Goal: Task Accomplishment & Management: Use online tool/utility

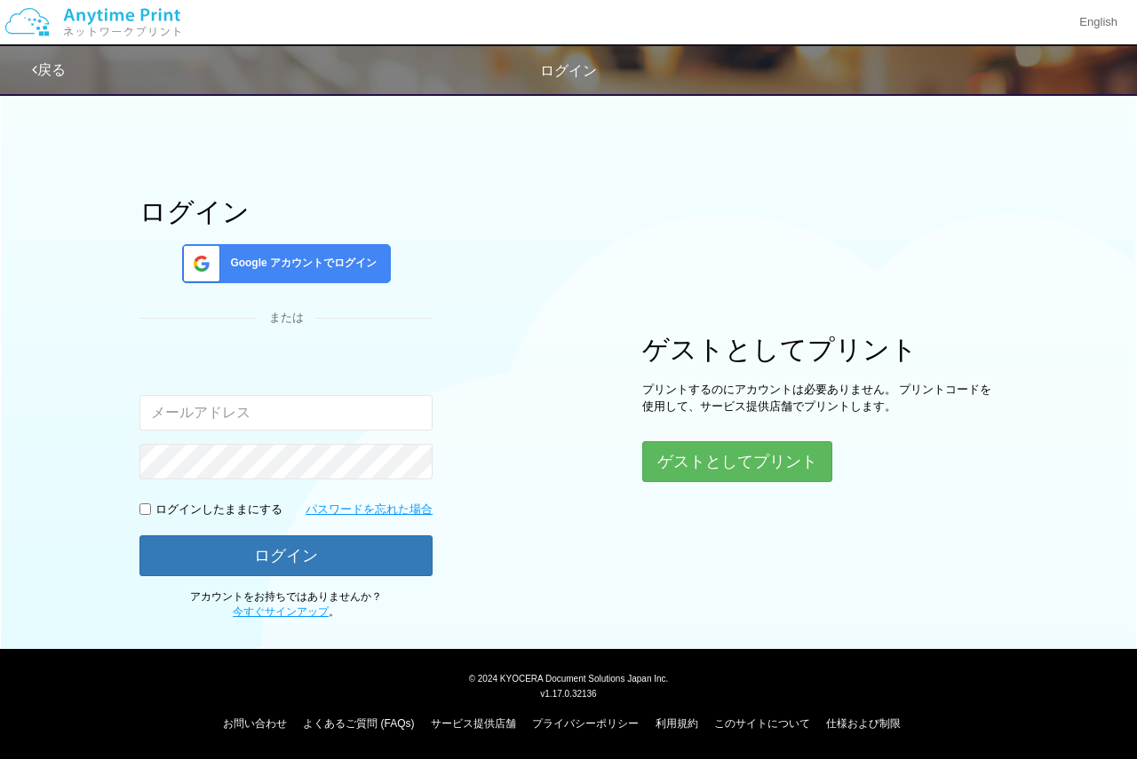
click at [342, 271] on span "Google アカウントでログイン" at bounding box center [300, 263] width 154 height 15
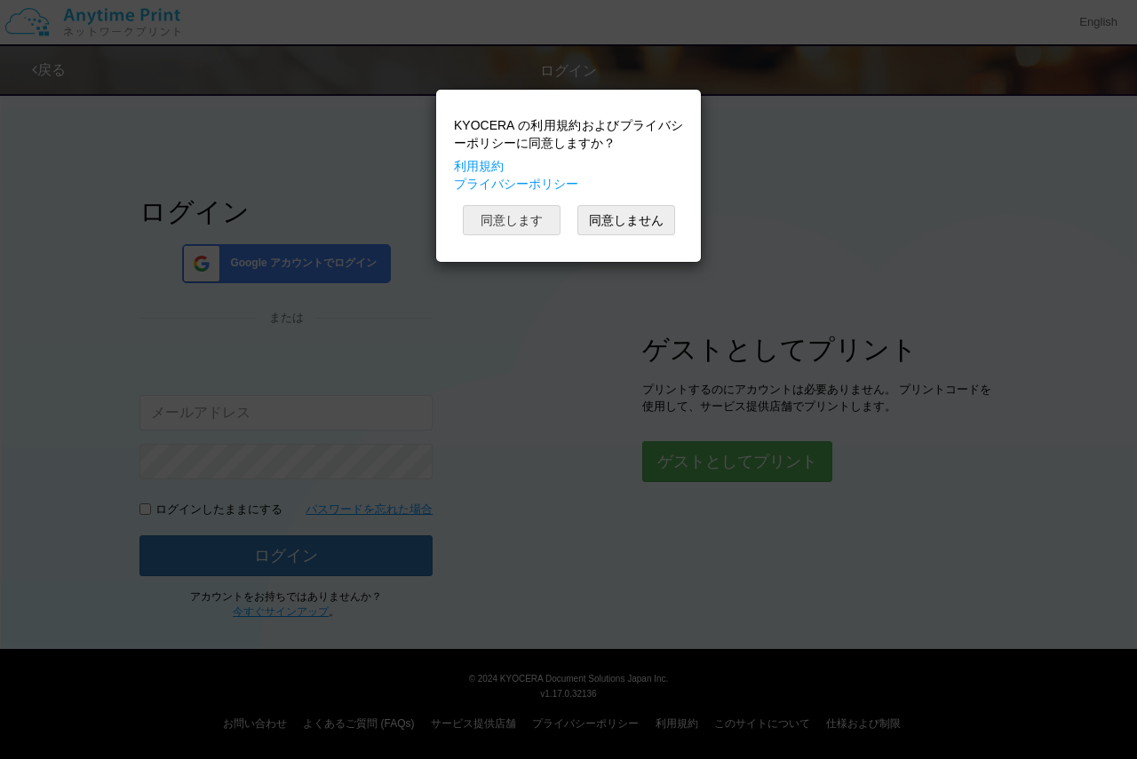
click at [500, 224] on button "同意します" at bounding box center [512, 220] width 98 height 30
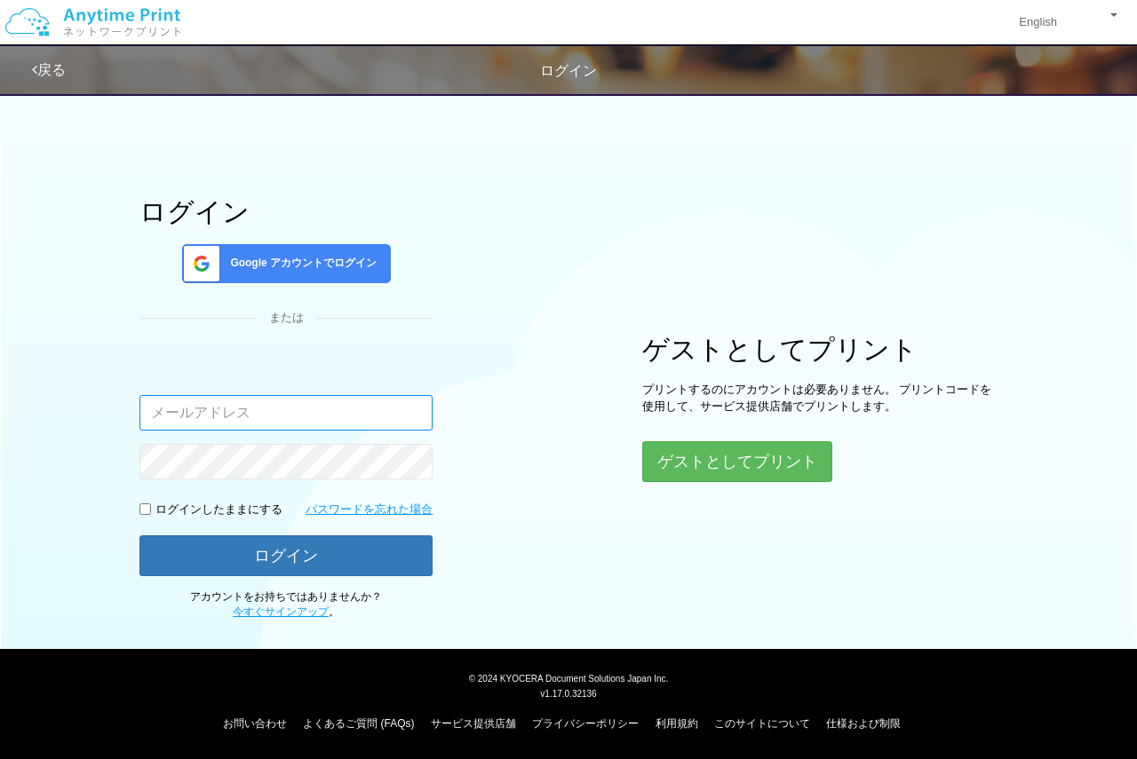
click at [319, 408] on input "email" at bounding box center [285, 413] width 293 height 36
click at [319, 295] on div "ログイン Google アカウントでログイン または 入力されたメールアドレスまたはパスワードが正しくありません。 ログインしたままにする パスワードを忘れた…" at bounding box center [285, 409] width 293 height 424
click at [319, 265] on span "Google アカウントでログイン" at bounding box center [300, 263] width 154 height 15
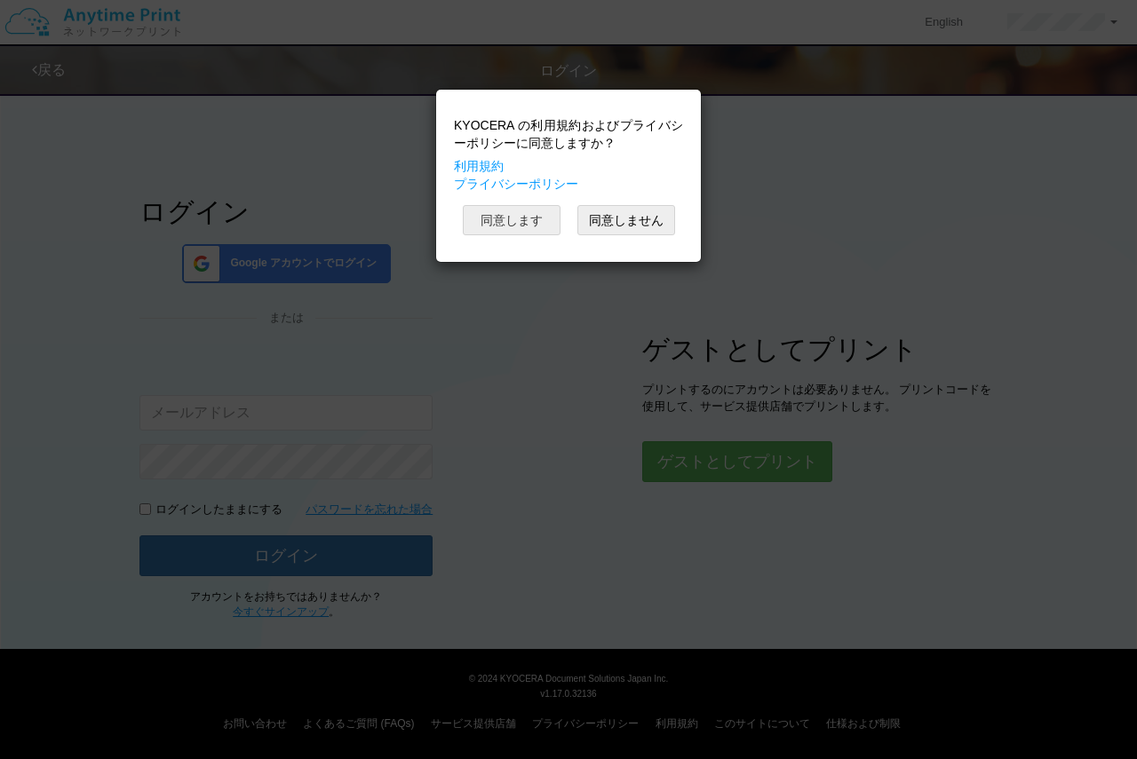
click at [514, 226] on button "同意します" at bounding box center [512, 220] width 98 height 30
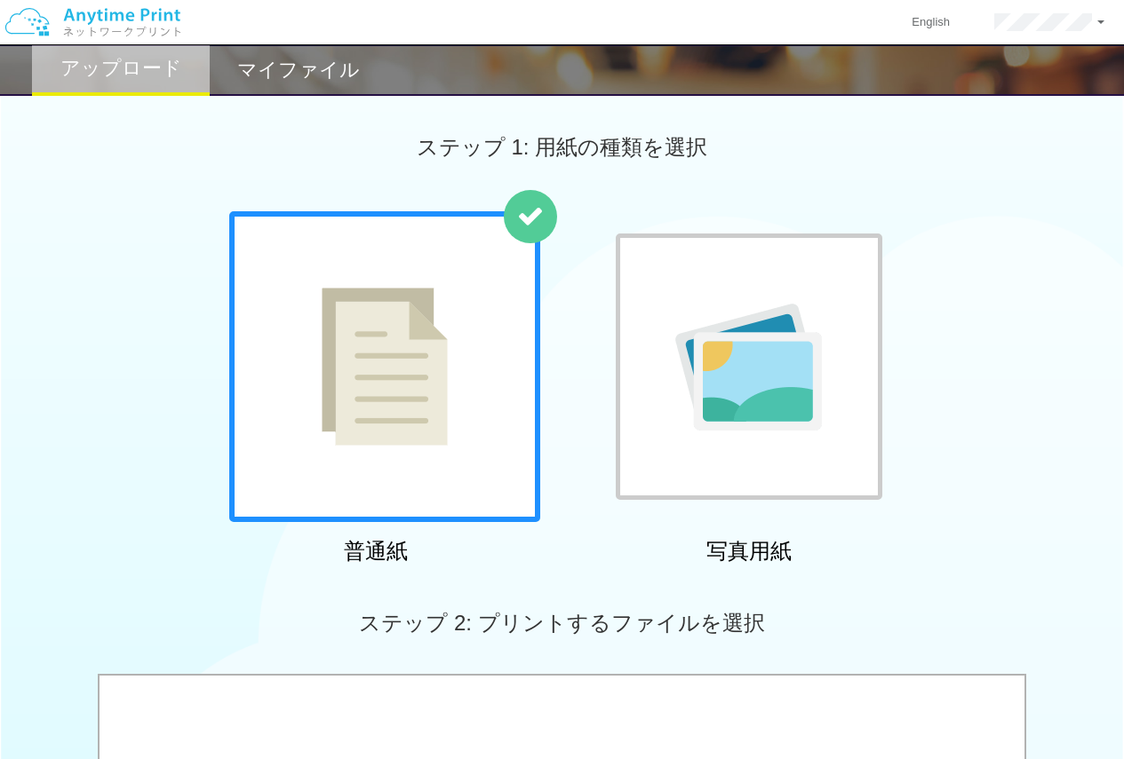
click at [417, 338] on img at bounding box center [385, 367] width 126 height 158
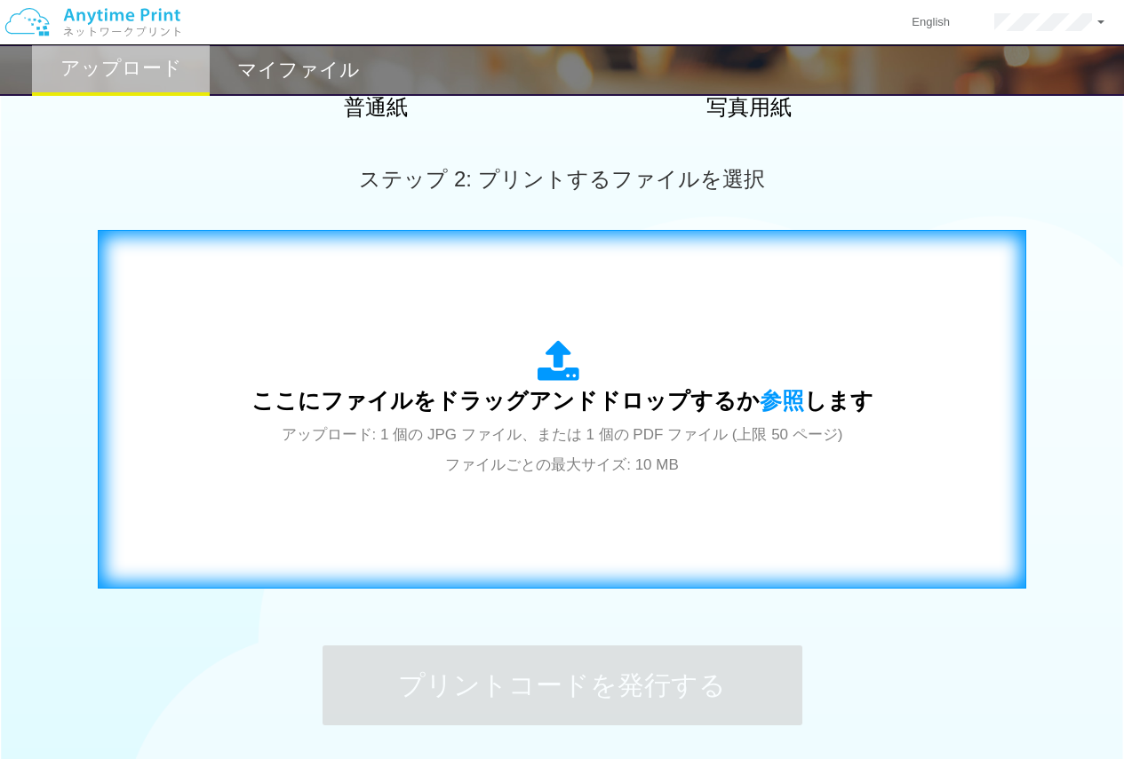
click at [489, 436] on span "アップロード: 1 個の JPG ファイル、または 1 個の PDF ファイル (上限 50 ページ) ファイルごとの最大サイズ: 10 MB" at bounding box center [562, 449] width 561 height 47
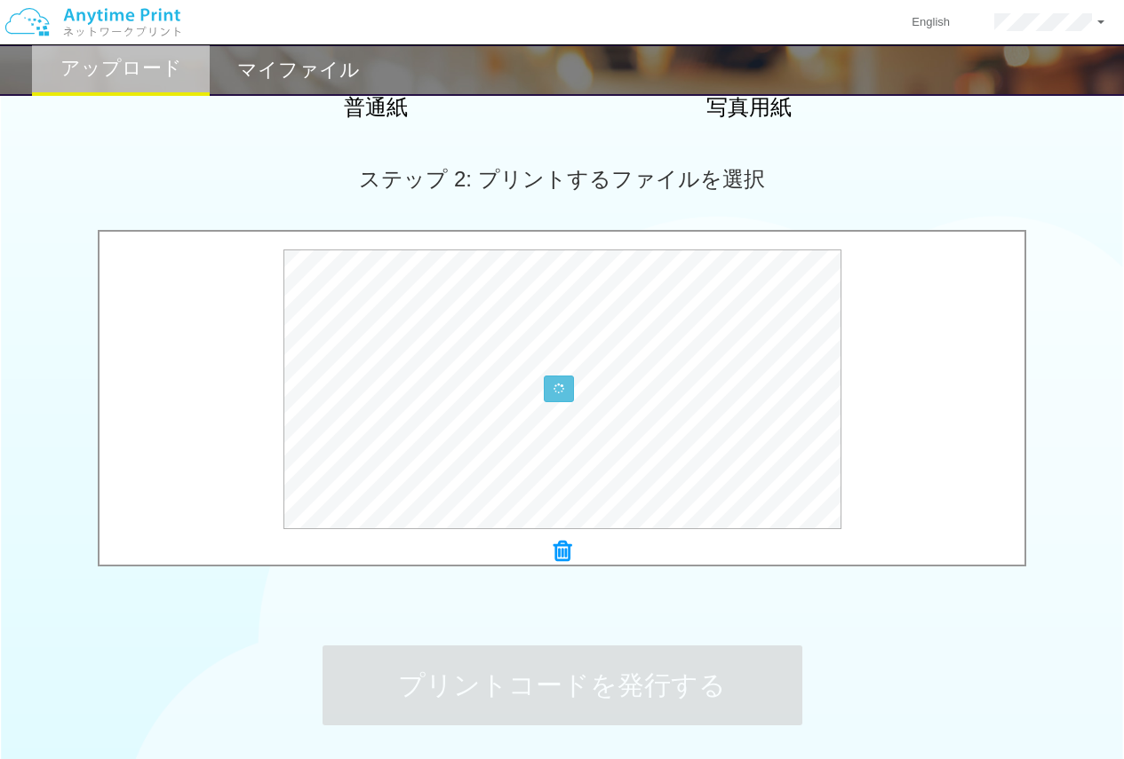
click at [314, 61] on h2 "マイファイル" at bounding box center [298, 70] width 123 height 21
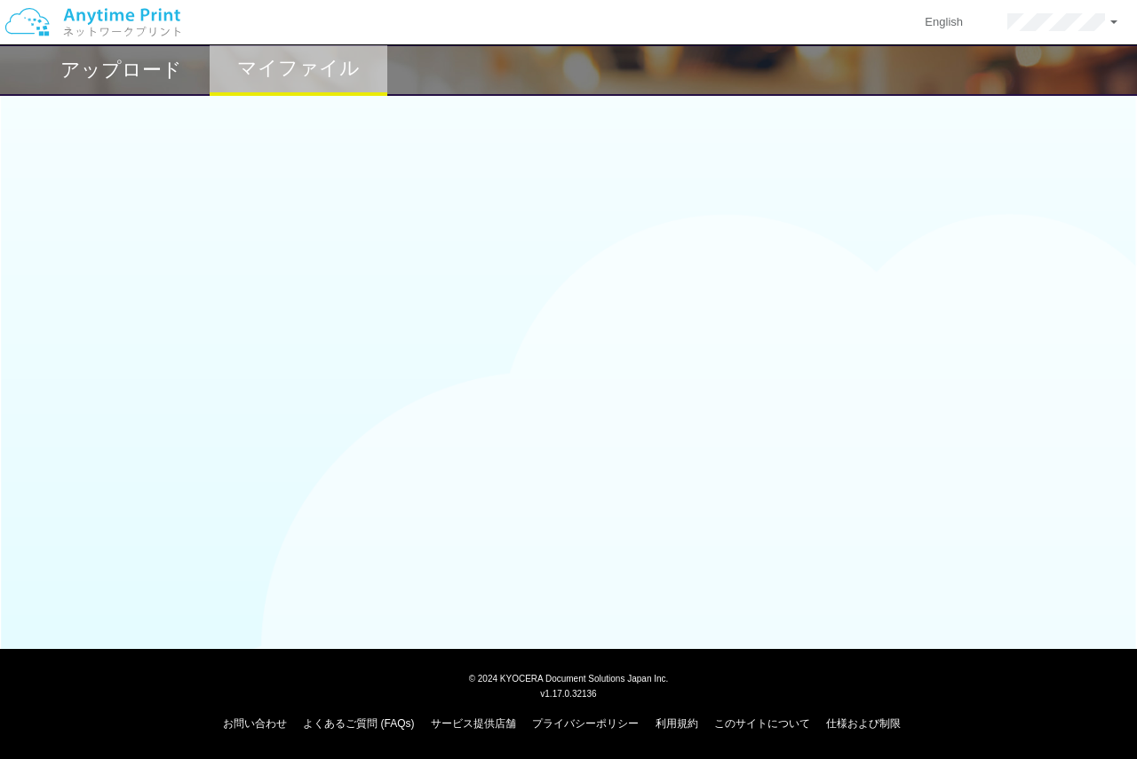
click at [88, 43] on img at bounding box center [92, 22] width 189 height 62
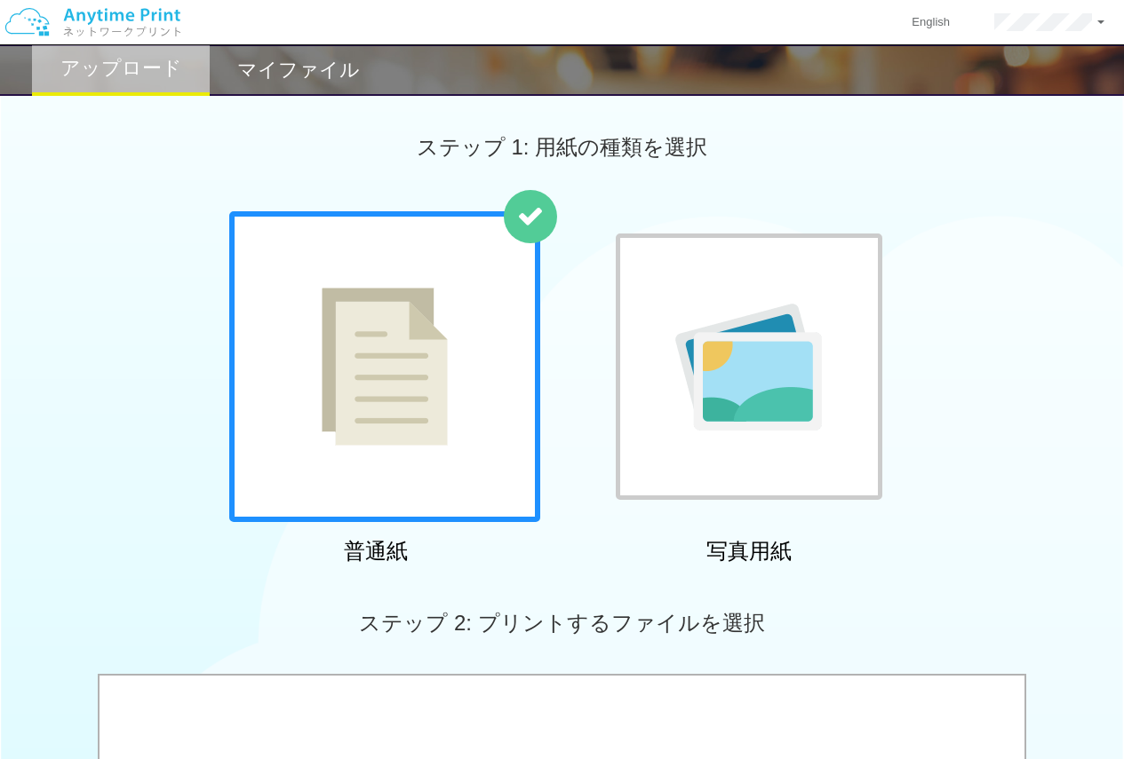
click at [341, 322] on img at bounding box center [385, 367] width 126 height 158
click at [338, 320] on img at bounding box center [385, 367] width 126 height 158
click at [302, 84] on div "マイファイル" at bounding box center [299, 70] width 178 height 52
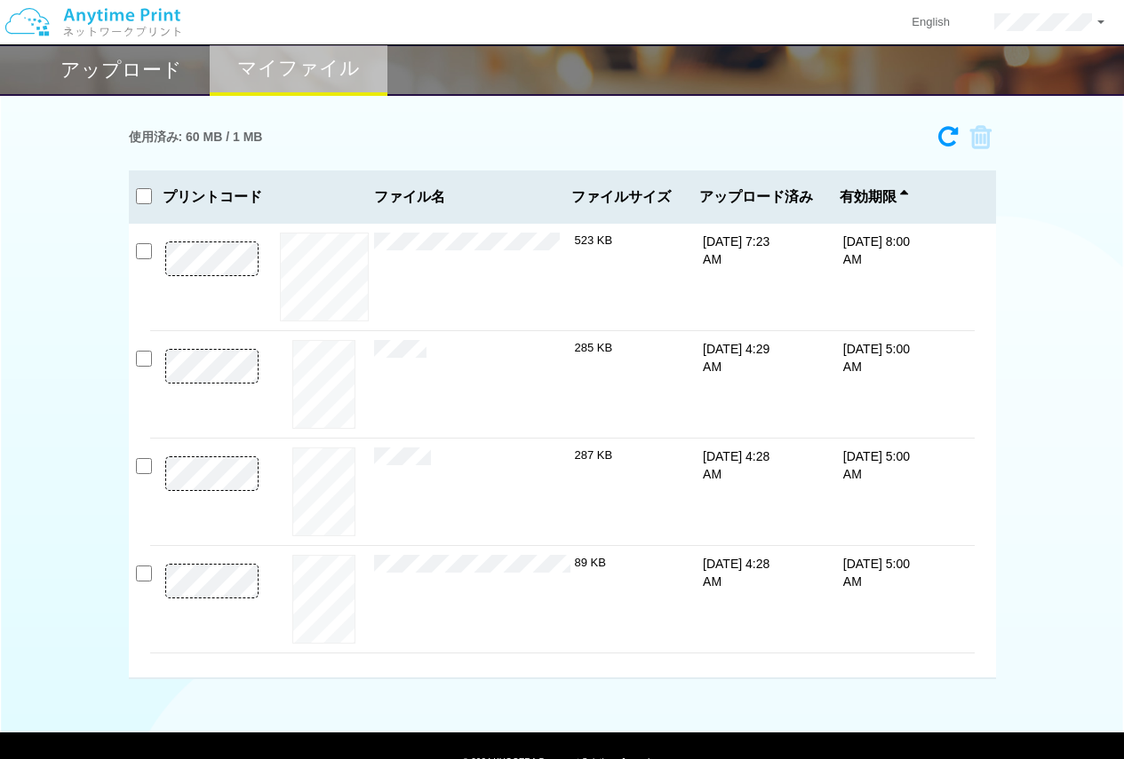
click at [69, 60] on h2 "アップロード" at bounding box center [121, 70] width 122 height 21
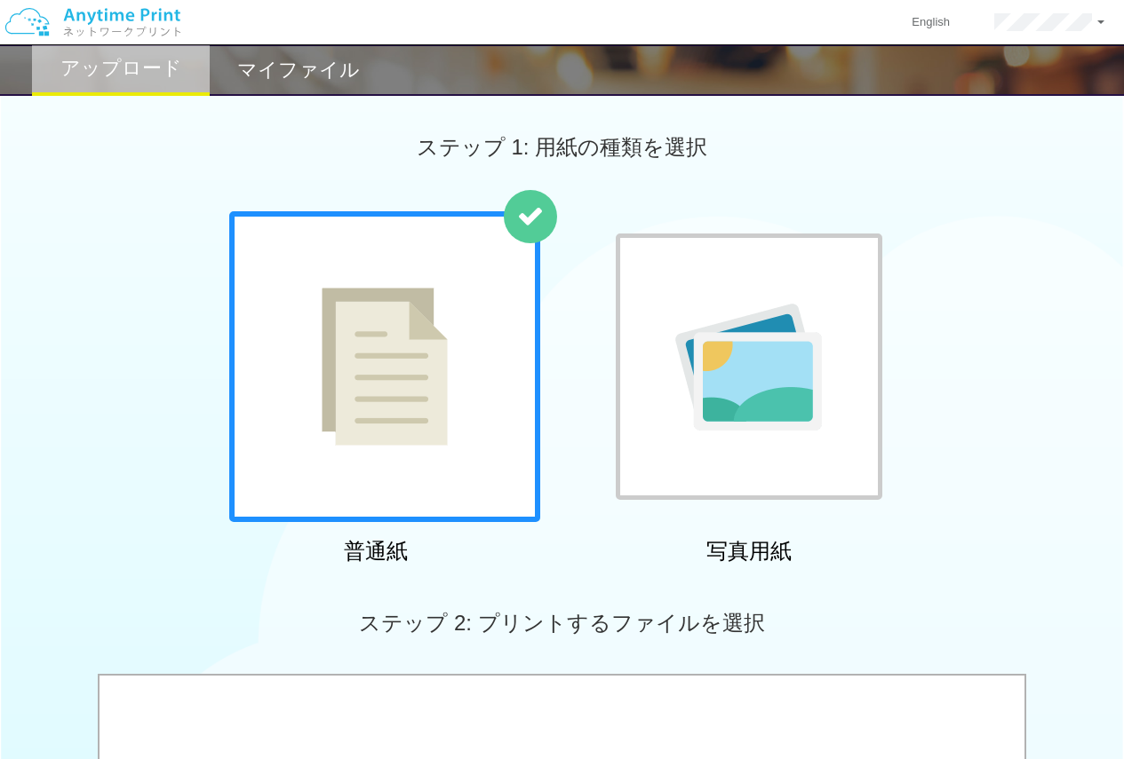
click at [417, 475] on div at bounding box center [384, 366] width 311 height 311
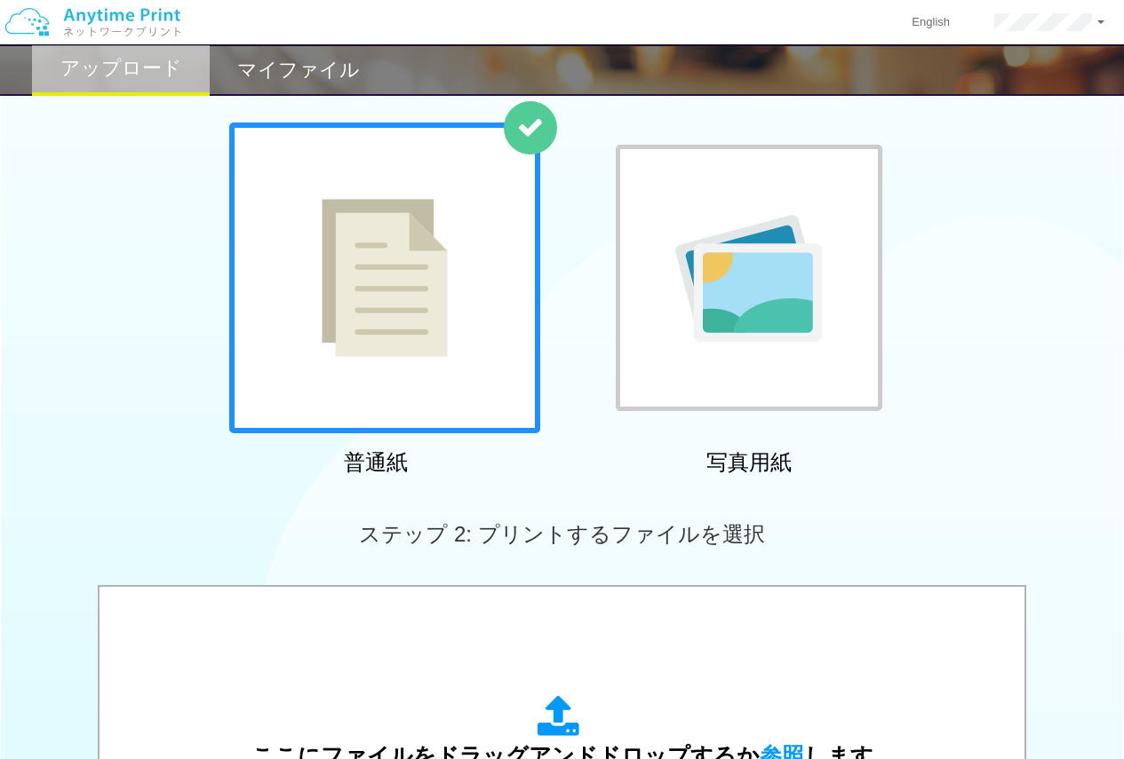
scroll to position [444, 0]
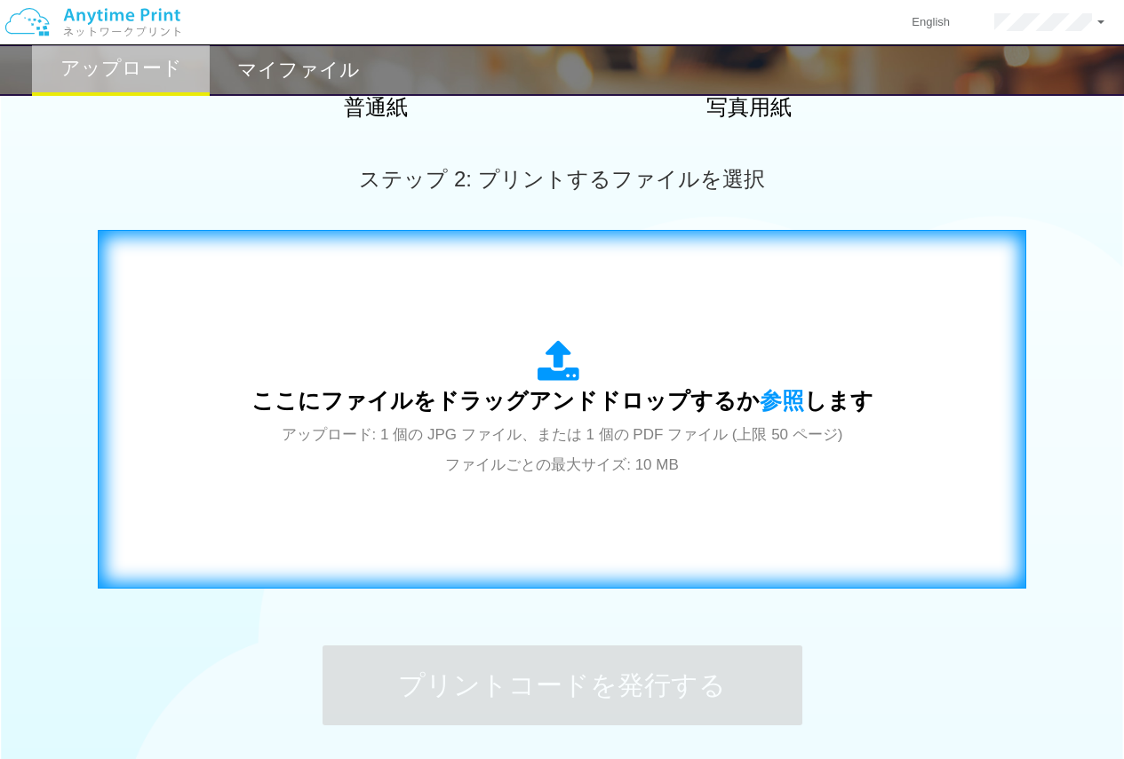
click at [433, 426] on span "アップロード: 1 個の JPG ファイル、または 1 個の PDF ファイル (上限 50 ページ) ファイルごとの最大サイズ: 10 MB" at bounding box center [562, 449] width 561 height 47
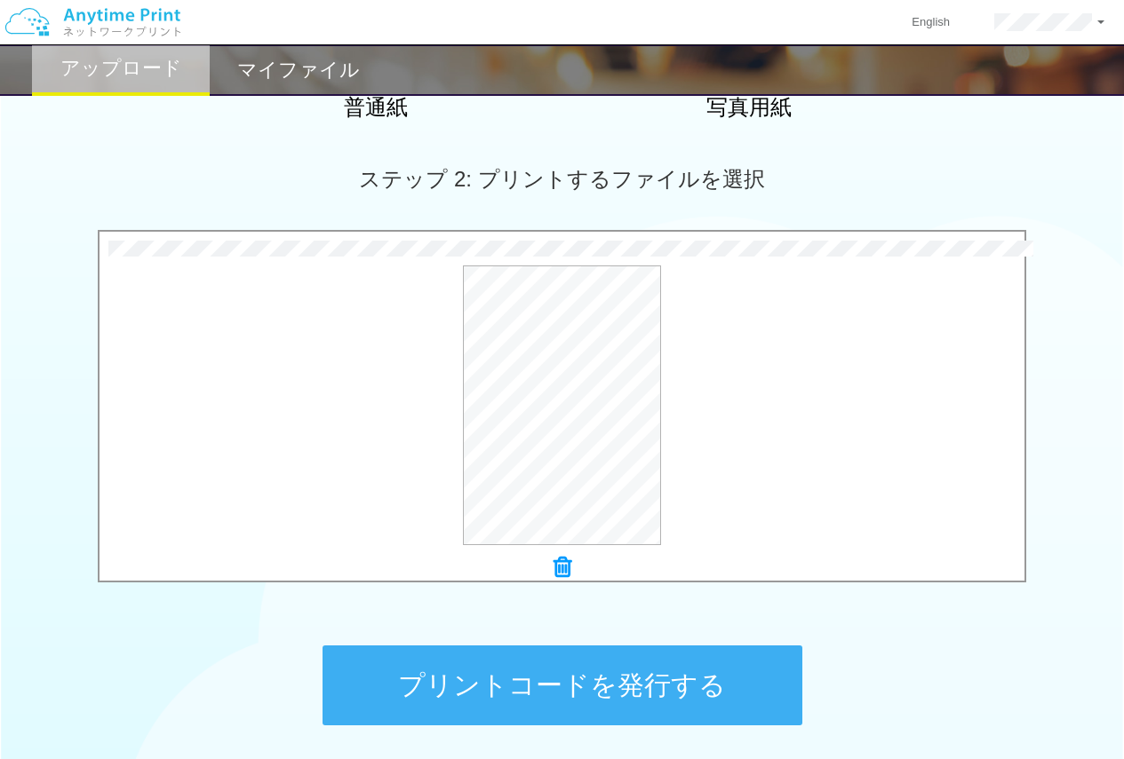
click at [536, 734] on div "プリントコードを発行する" at bounding box center [562, 685] width 533 height 187
click at [526, 702] on button "プリントコードを発行する" at bounding box center [562, 686] width 480 height 80
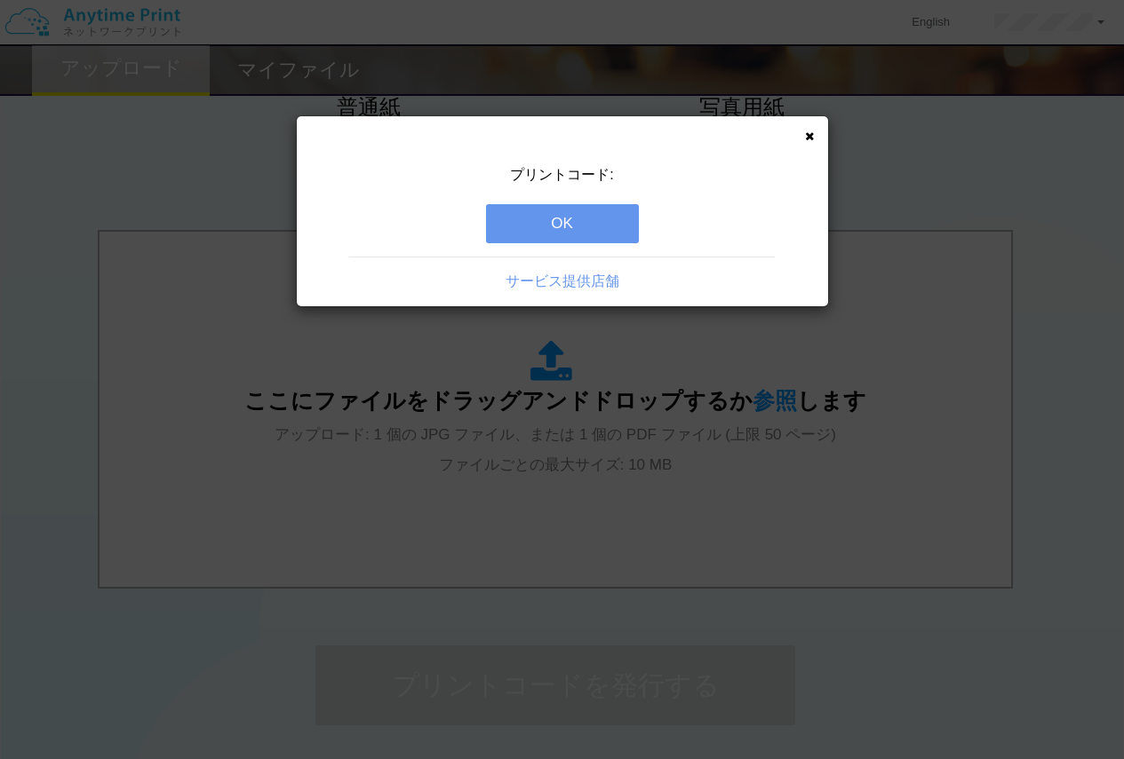
scroll to position [0, 0]
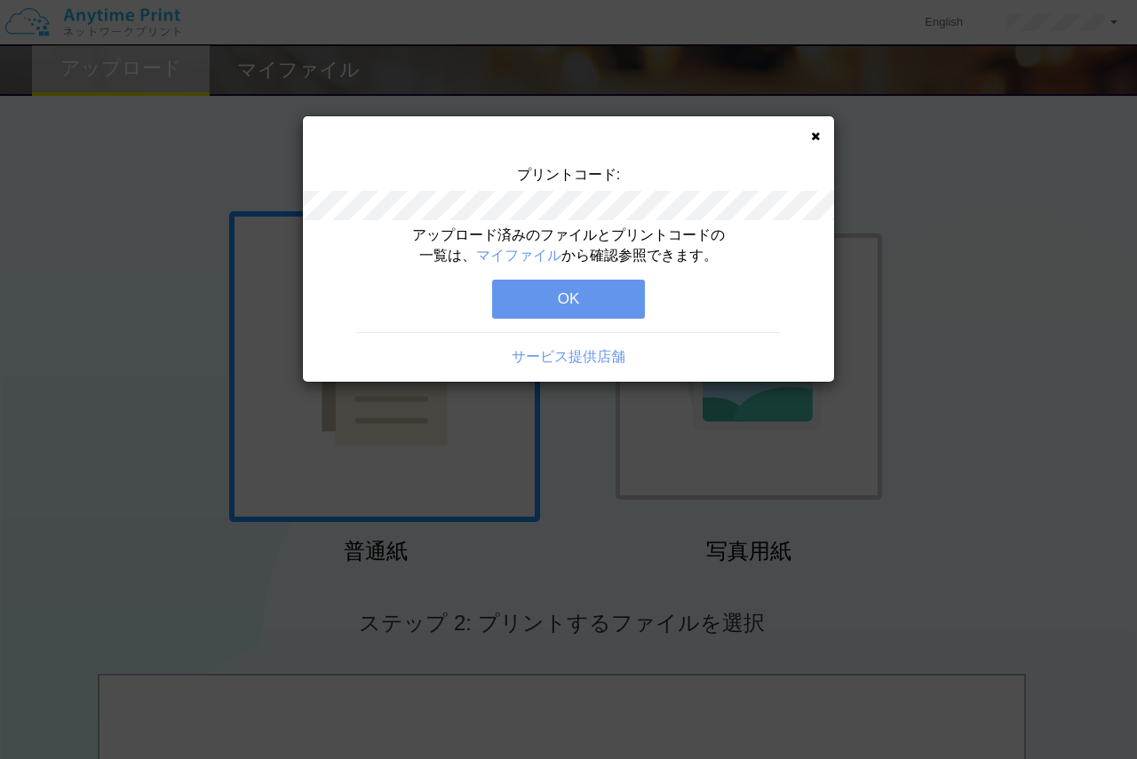
click at [586, 297] on button "OK" at bounding box center [568, 299] width 153 height 39
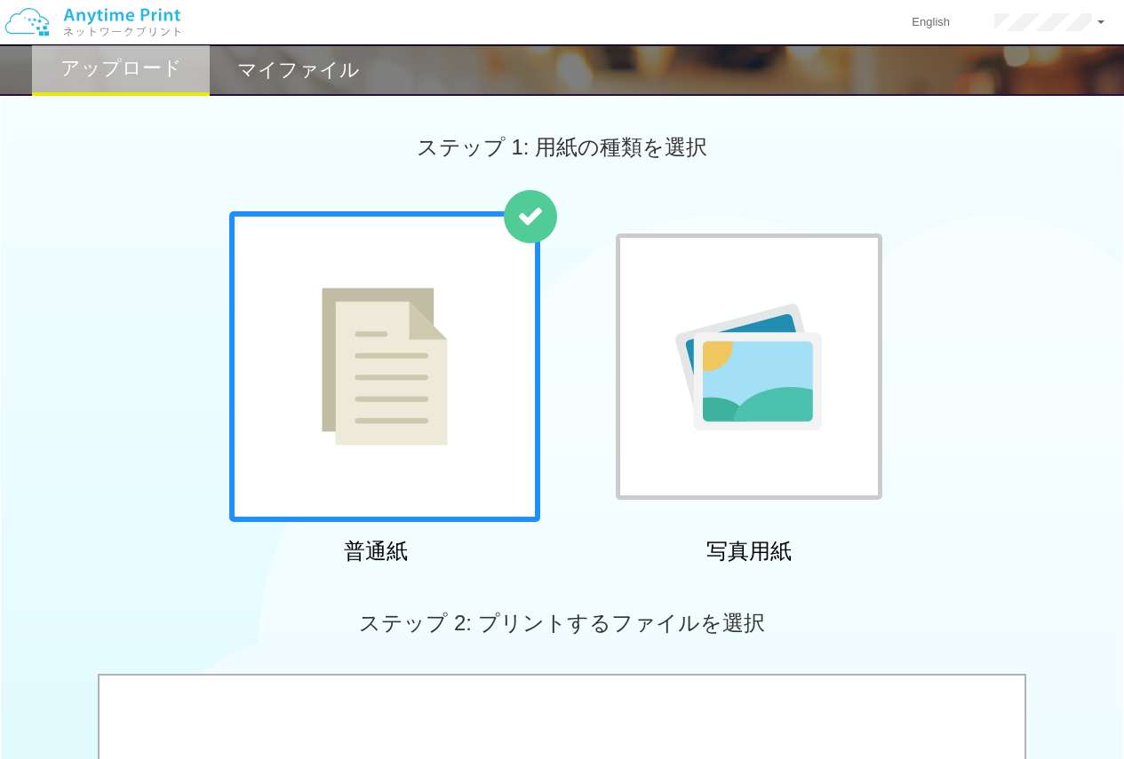
click at [401, 314] on img at bounding box center [385, 367] width 126 height 158
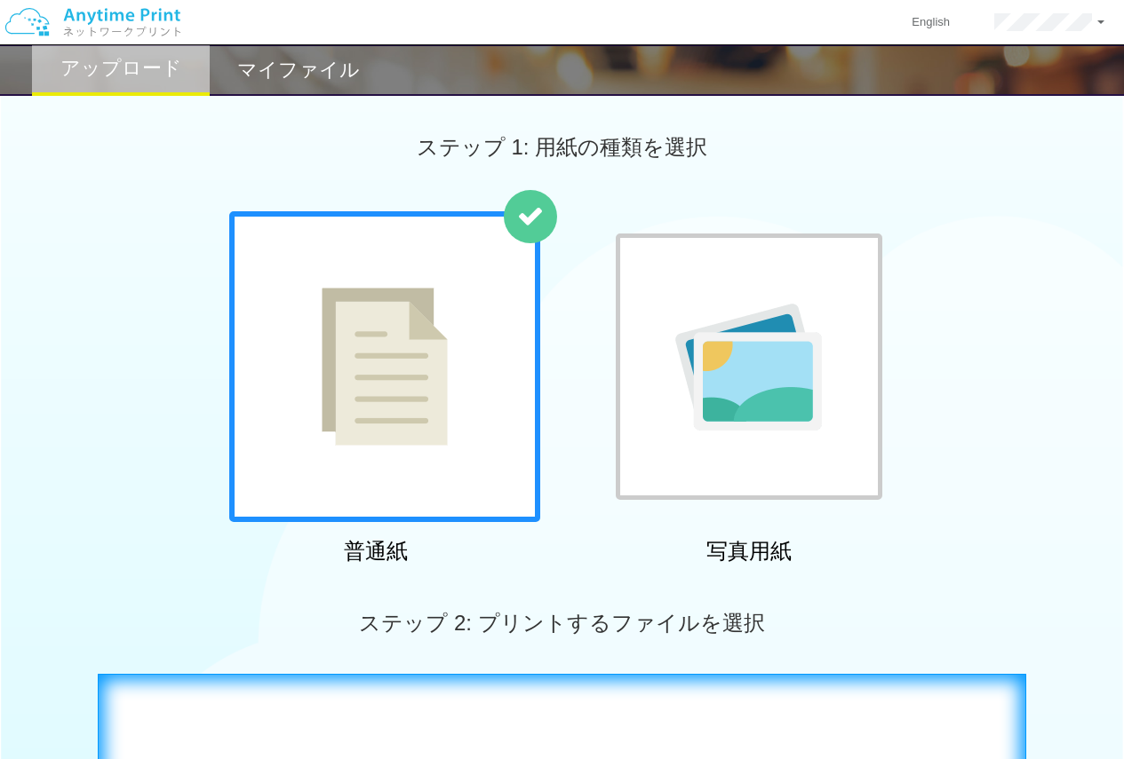
scroll to position [444, 0]
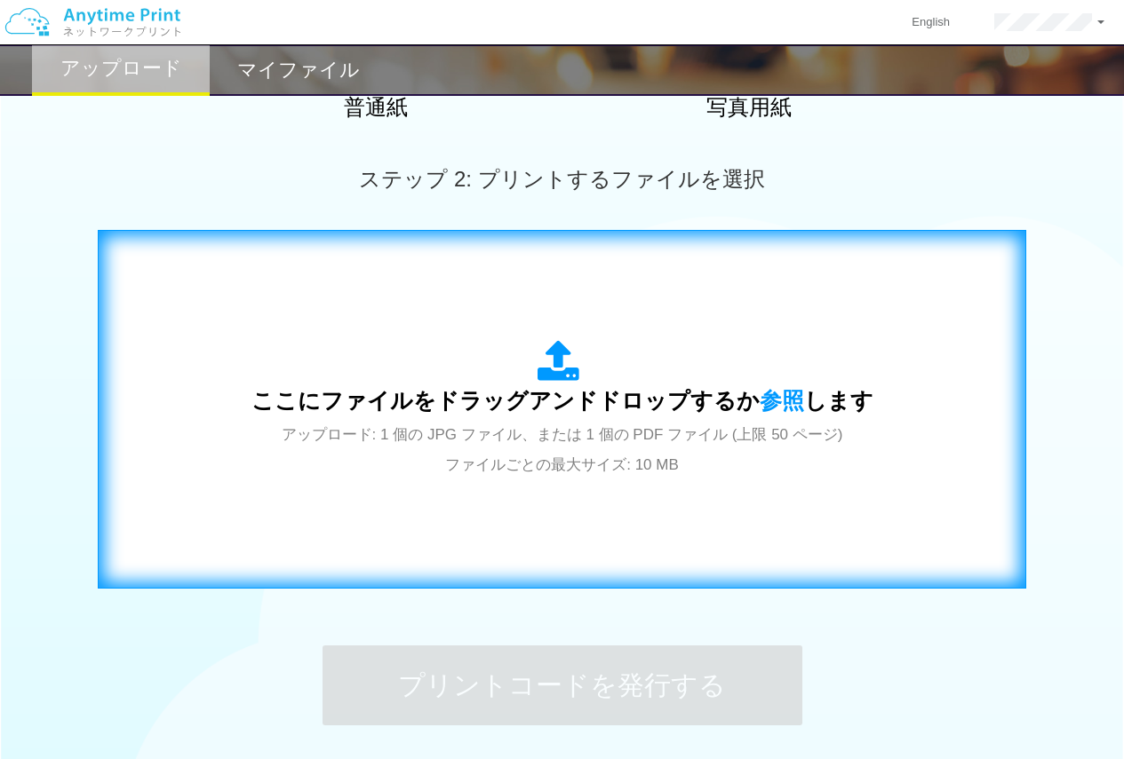
click at [542, 473] on span "アップロード: 1 個の JPG ファイル、または 1 個の PDF ファイル (上限 50 ページ) ファイルごとの最大サイズ: 10 MB" at bounding box center [562, 449] width 561 height 47
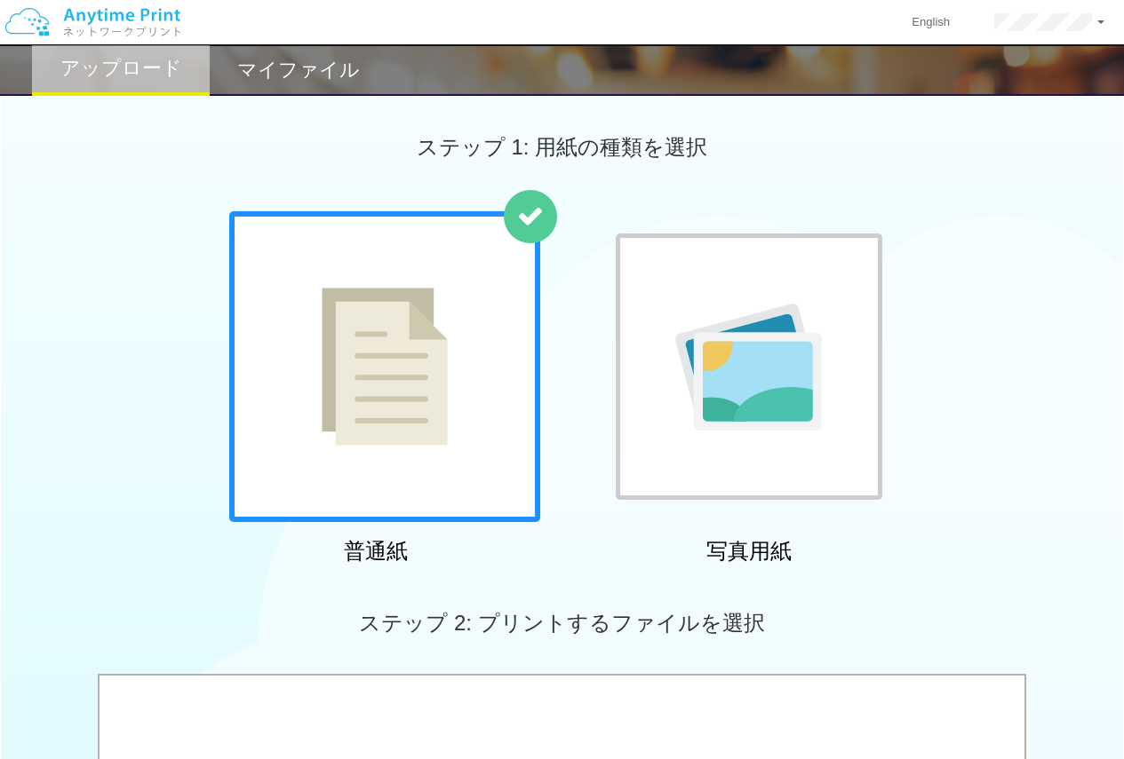
click at [241, 52] on div "マイファイル" at bounding box center [299, 70] width 178 height 52
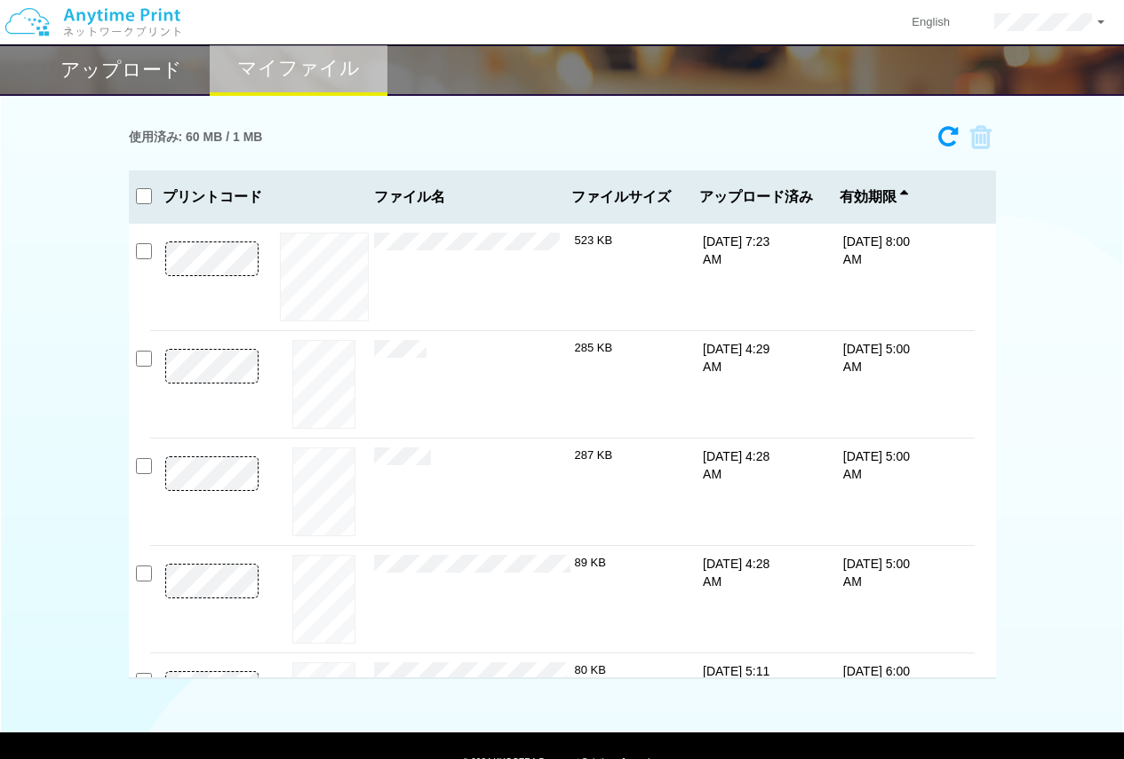
scroll to position [83, 0]
